Goal: Entertainment & Leisure: Browse casually

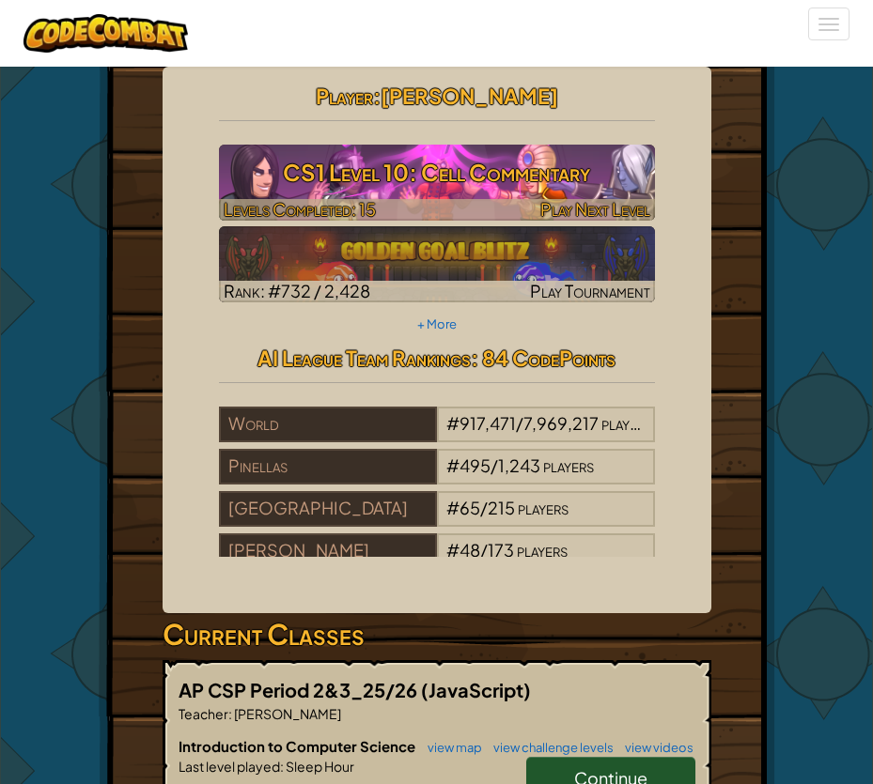
click at [332, 157] on h3 "CS1 Level 10: Cell Commentary" at bounding box center [437, 172] width 436 height 42
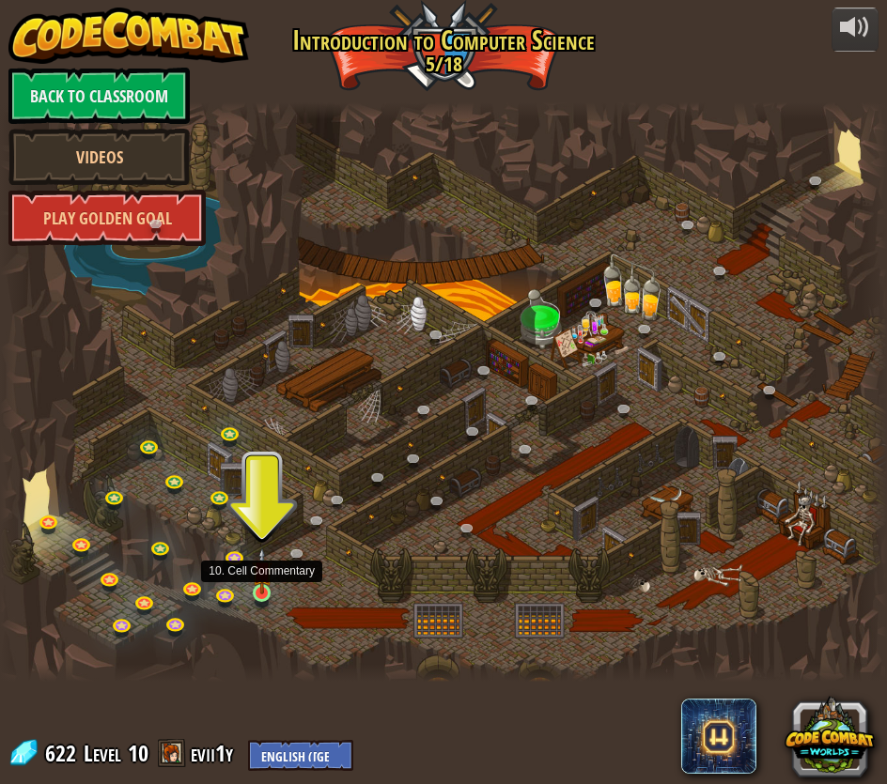
click at [263, 583] on img at bounding box center [262, 571] width 21 height 47
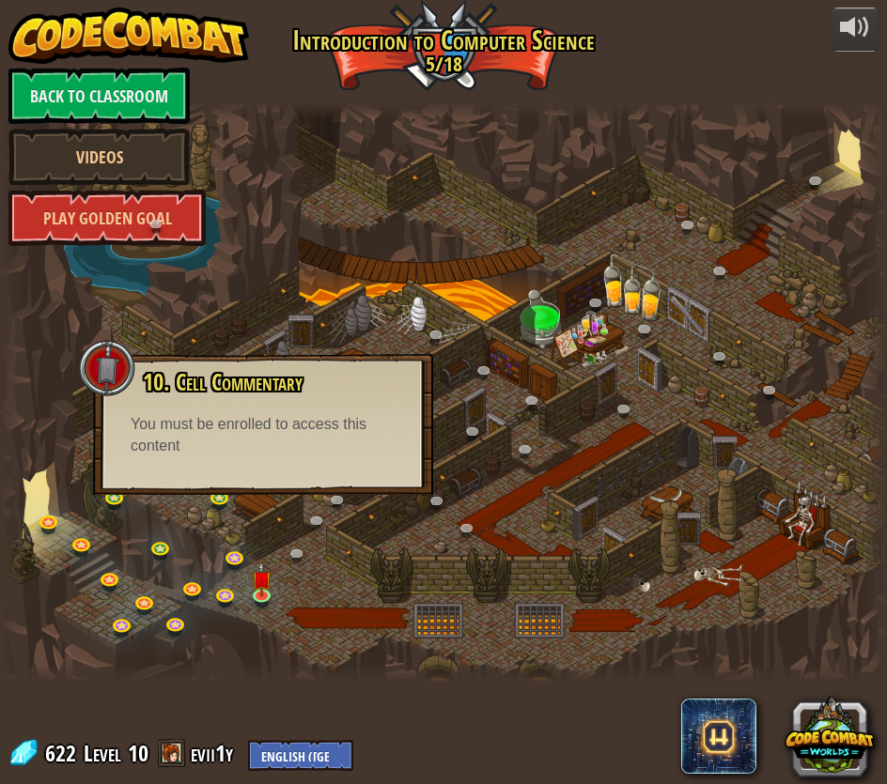
click at [312, 612] on div at bounding box center [443, 392] width 887 height 580
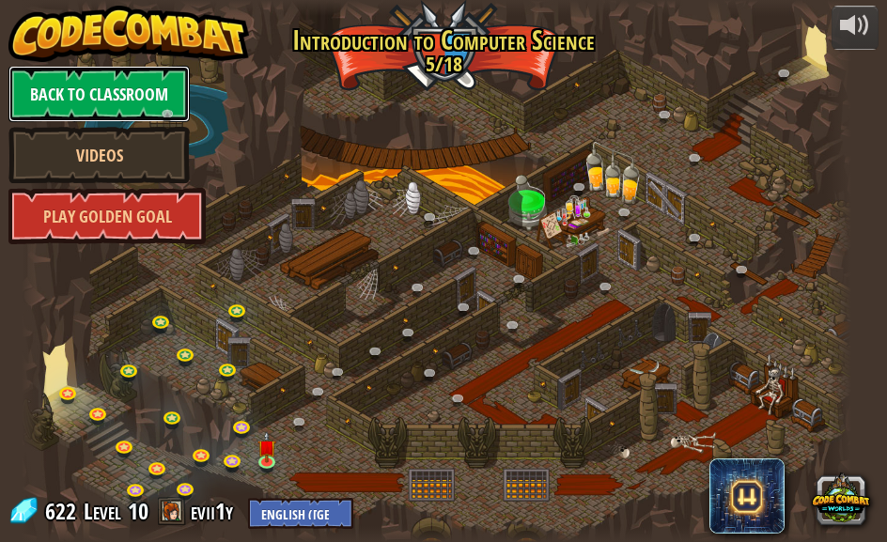
click at [140, 116] on link "Back to Classroom" at bounding box center [98, 94] width 181 height 56
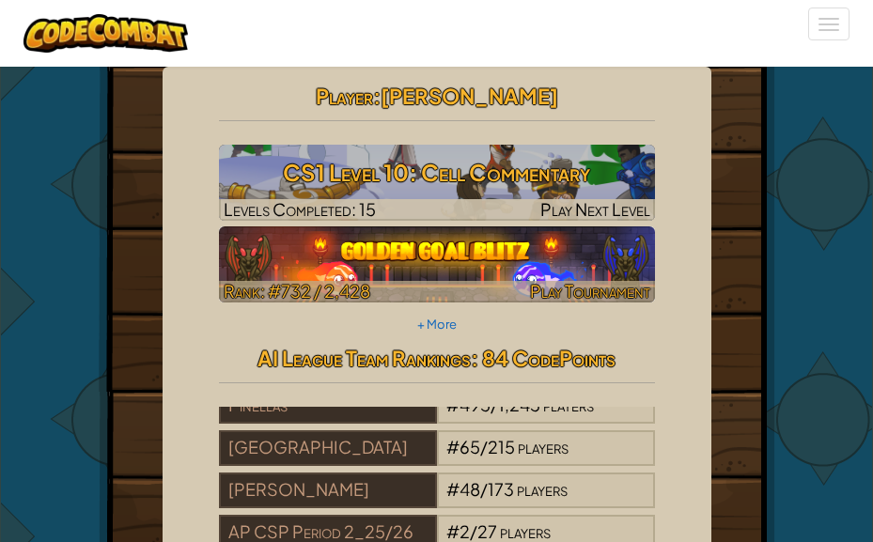
click at [645, 257] on img at bounding box center [437, 264] width 436 height 76
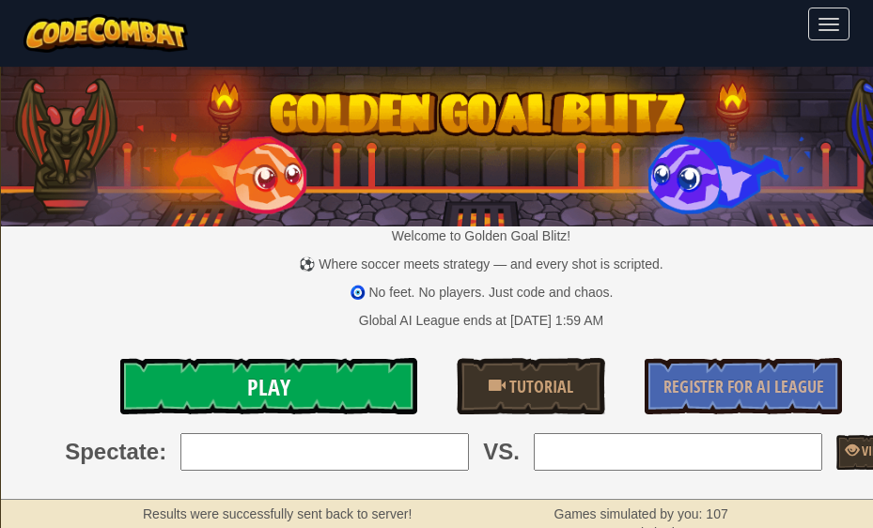
click at [330, 379] on link "Play" at bounding box center [268, 386] width 297 height 56
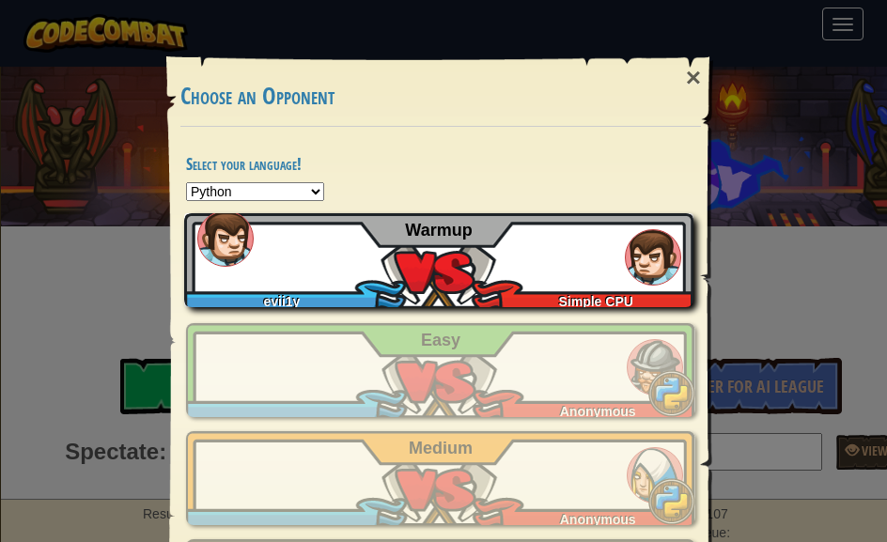
click at [414, 284] on div "evii1y Simple CPU Warmup" at bounding box center [438, 260] width 509 height 94
